Goal: Information Seeking & Learning: Find specific fact

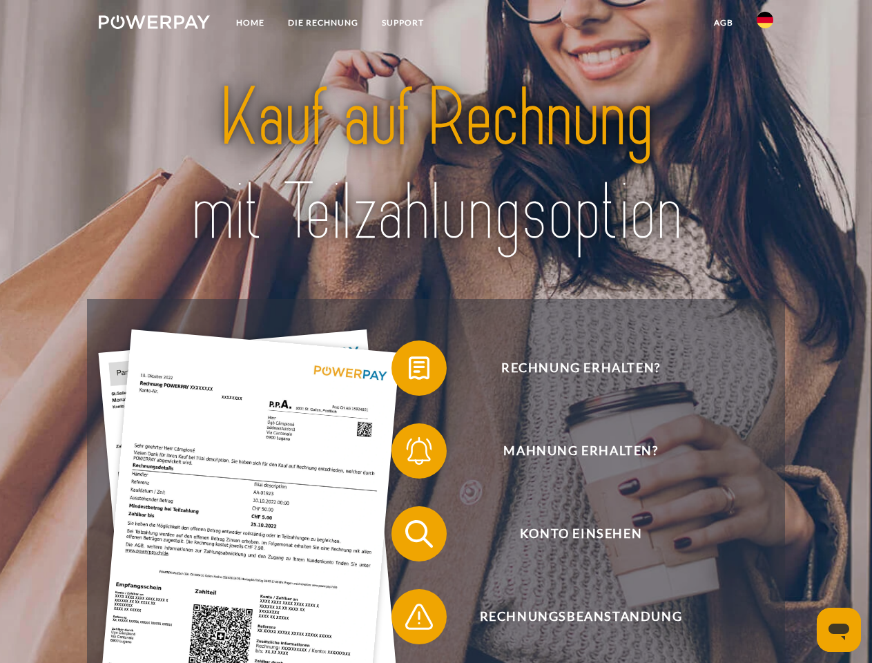
click at [154, 24] on img at bounding box center [154, 22] width 111 height 14
click at [765, 24] on img at bounding box center [765, 20] width 17 height 17
click at [723, 23] on link "agb" at bounding box center [723, 22] width 43 height 25
click at [409, 371] on span at bounding box center [398, 368] width 69 height 69
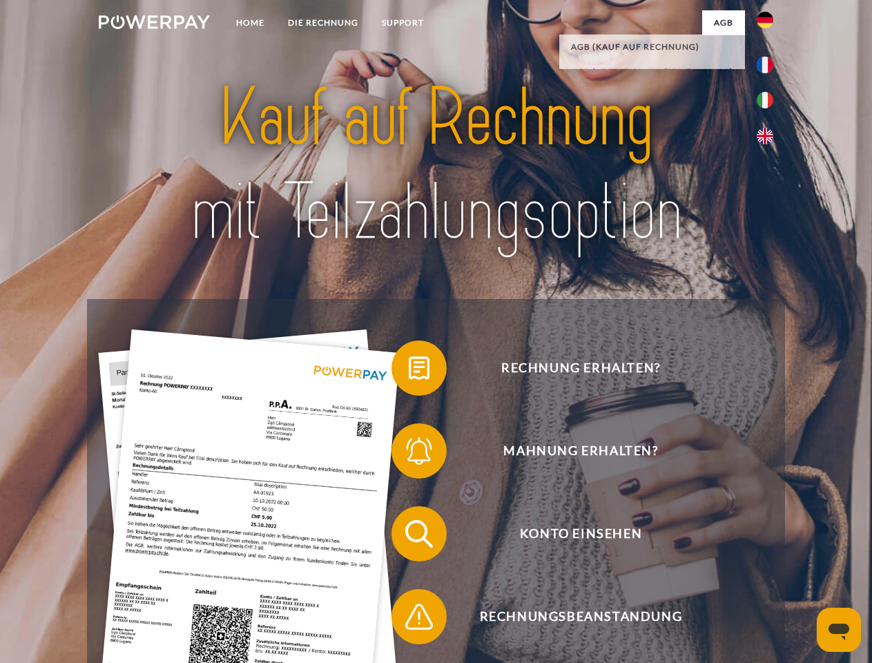
click at [409, 454] on span at bounding box center [398, 450] width 69 height 69
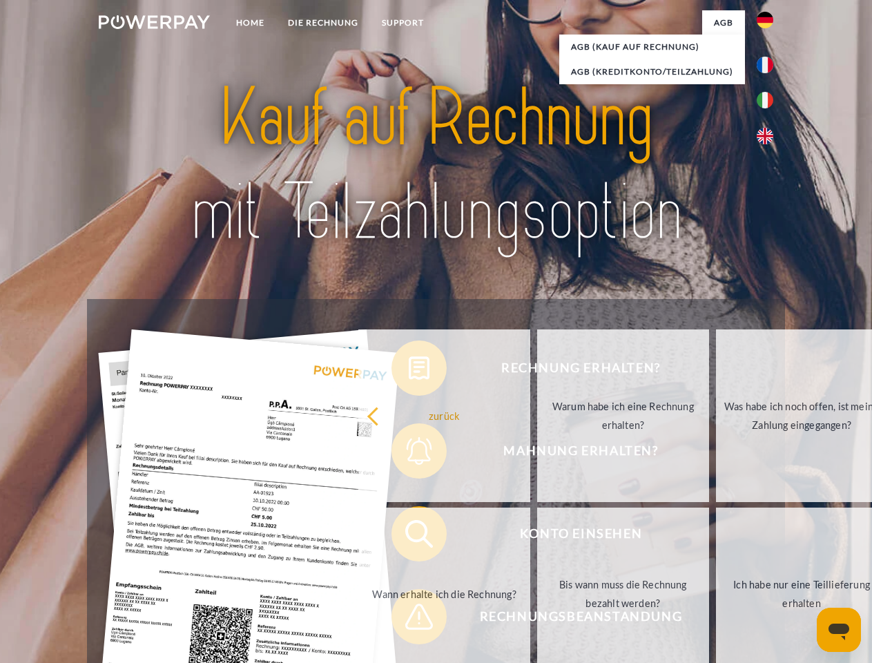
click at [537, 537] on link "Bis wann muss die Rechnung bezahlt werden?" at bounding box center [623, 594] width 172 height 173
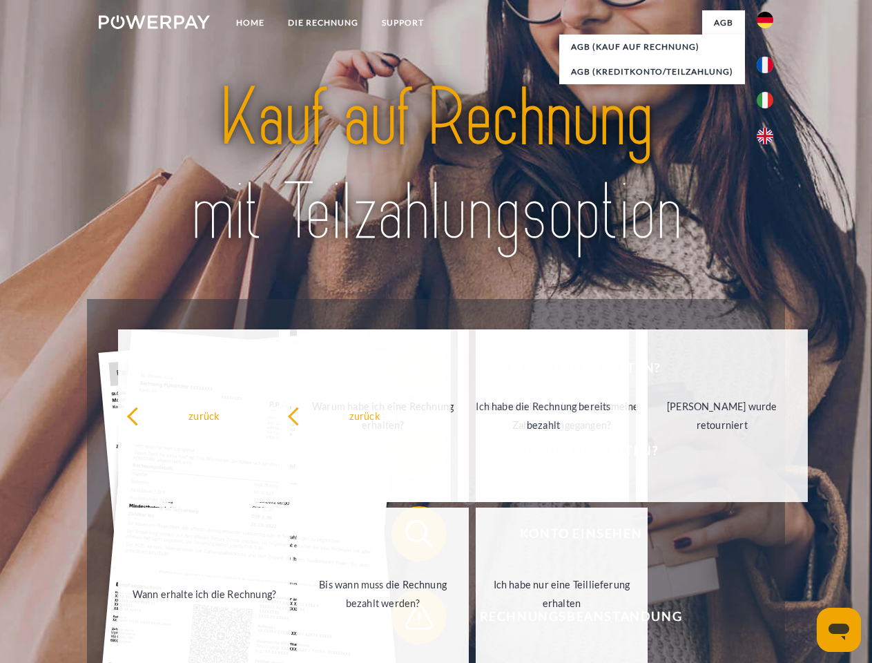
click at [409, 620] on span at bounding box center [398, 616] width 69 height 69
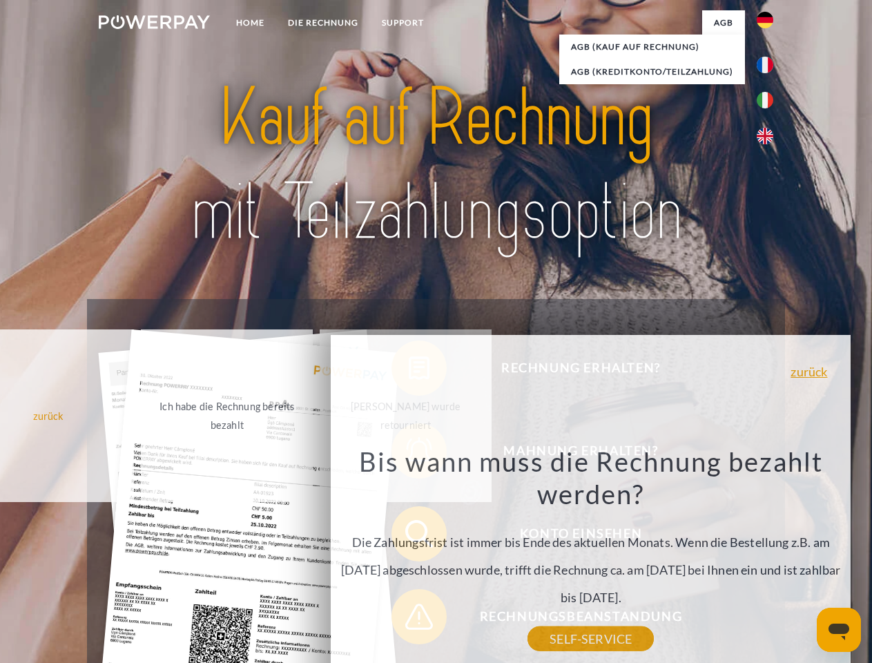
click at [839, 630] on icon "Messaging-Fenster öffnen" at bounding box center [839, 632] width 21 height 17
